Goal: Information Seeking & Learning: Stay updated

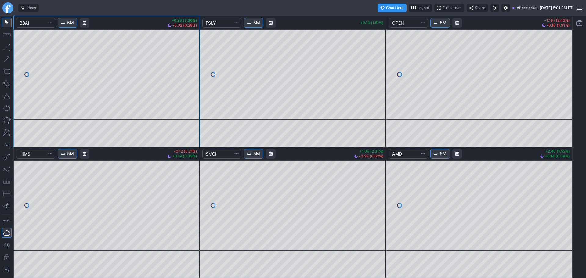
click at [0, 11] on div at bounding box center [8, 8] width 16 height 16
click at [5, 8] on link "Finviz.com" at bounding box center [7, 7] width 11 height 11
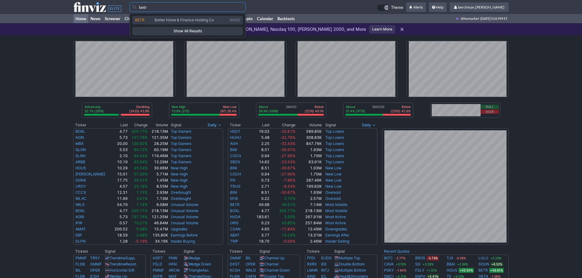
click at [161, 20] on span "Better Home & Finance Holding Co" at bounding box center [184, 20] width 59 height 5
type input "BETR"
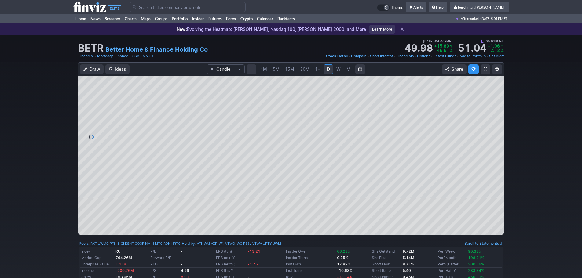
click at [278, 69] on span "5M" at bounding box center [276, 69] width 7 height 5
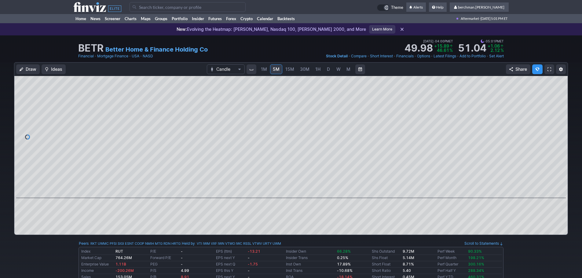
click at [327, 70] on span "D" at bounding box center [328, 69] width 3 height 5
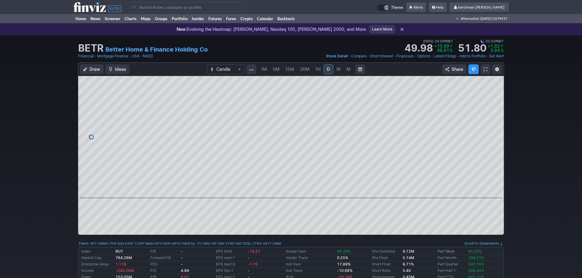
click at [200, 6] on input "Search" at bounding box center [187, 7] width 116 height 10
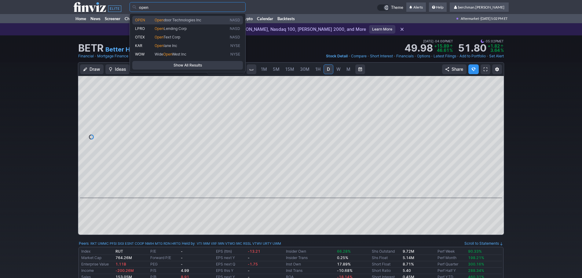
click at [197, 22] on span "door Technologies Inc" at bounding box center [183, 20] width 38 height 5
type input "OPEN"
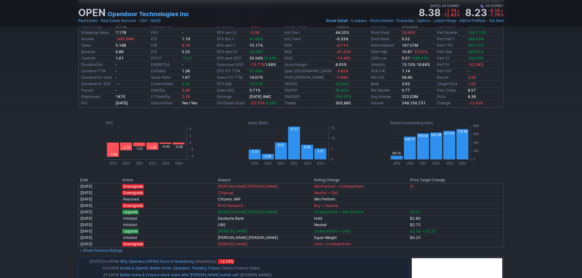
scroll to position [305, 0]
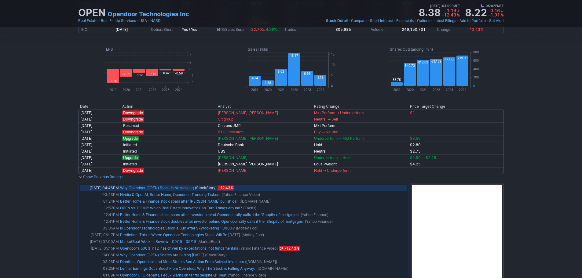
click at [170, 189] on link "Why Opendoor (OPEN) Stock Is Nosediving" at bounding box center [157, 188] width 74 height 5
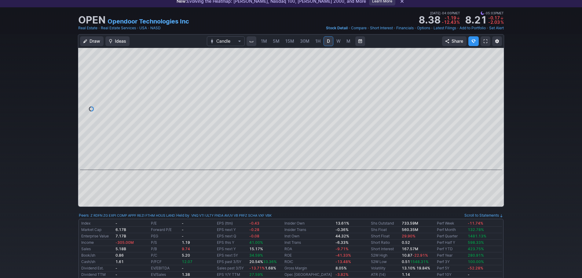
scroll to position [0, 0]
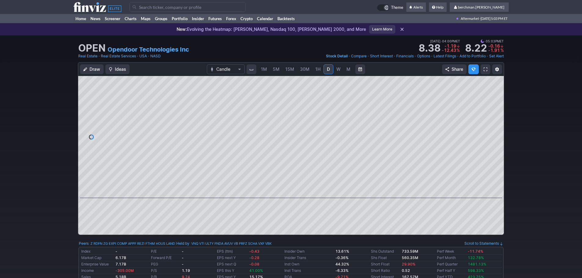
click at [194, 9] on input "Search" at bounding box center [187, 7] width 116 height 10
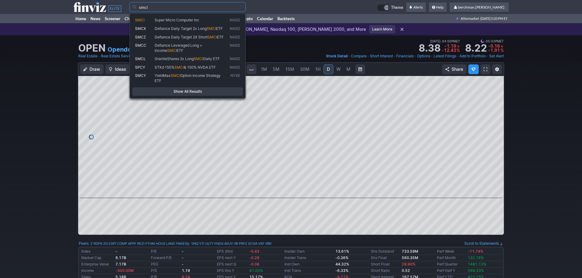
click at [201, 19] on span "Super Micro Computer Inc" at bounding box center [190, 20] width 75 height 5
type input "SMCI"
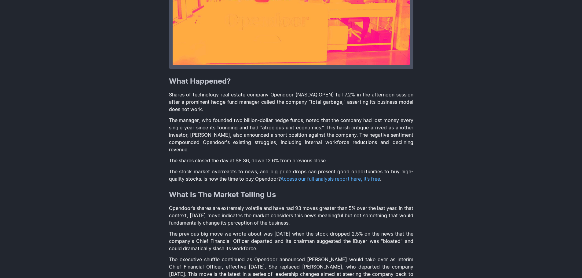
scroll to position [183, 0]
